Goal: Find specific page/section: Find specific page/section

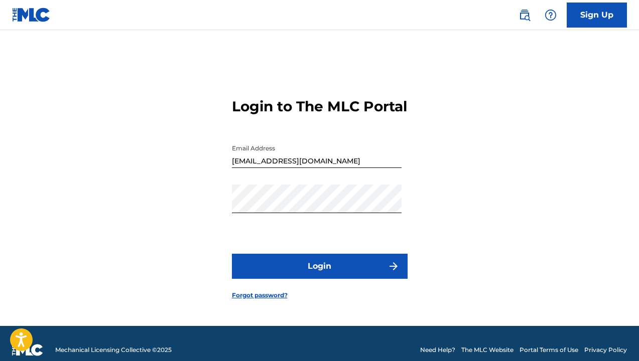
click at [324, 273] on button "Login" at bounding box center [320, 266] width 176 height 25
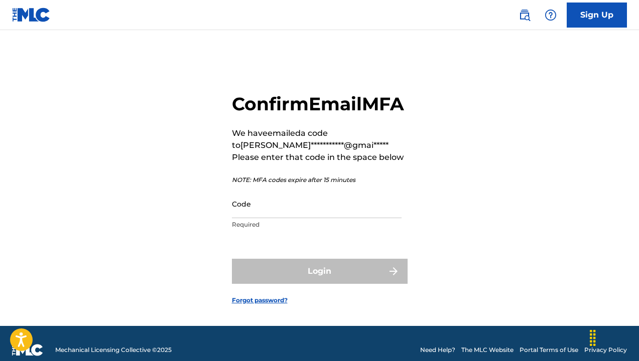
click at [290, 218] on input "Code" at bounding box center [317, 204] width 170 height 29
paste input "933640"
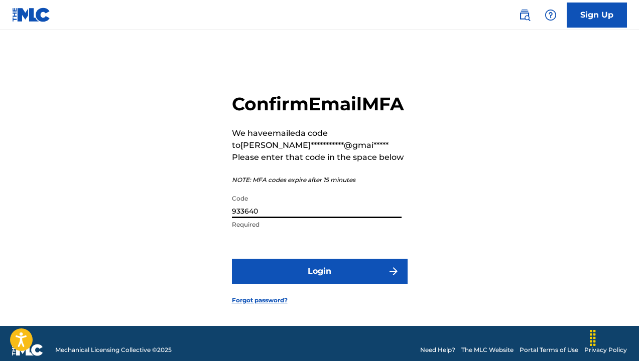
type input "933640"
click at [303, 280] on button "Login" at bounding box center [320, 271] width 176 height 25
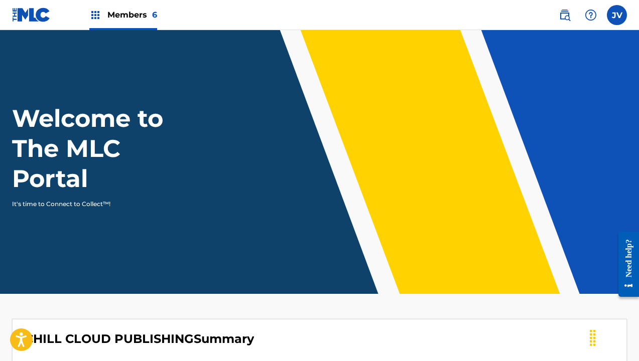
click at [133, 13] on span "Members 6" at bounding box center [132, 15] width 50 height 12
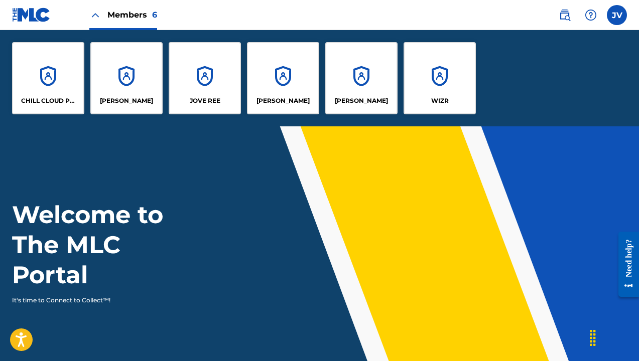
click at [65, 72] on div "CHILL CLOUD PUBLISHING" at bounding box center [48, 78] width 72 height 72
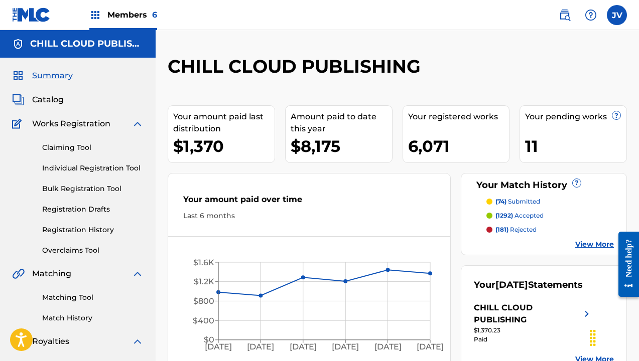
click at [76, 296] on link "Matching Tool" at bounding box center [92, 298] width 101 height 11
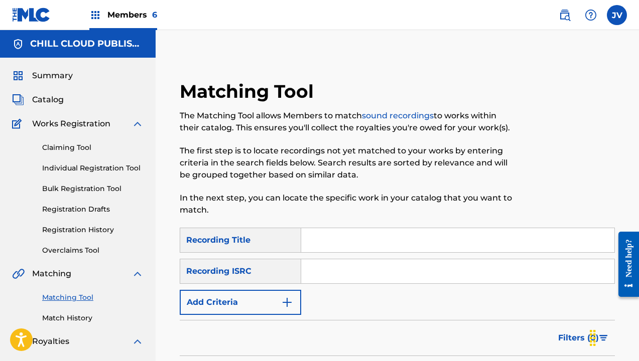
click at [404, 14] on nav "Members 6 JV [PERSON_NAME] Varengo [EMAIL_ADDRESS][DOMAIN_NAME] Profile Log out" at bounding box center [319, 15] width 639 height 30
